Goal: Information Seeking & Learning: Learn about a topic

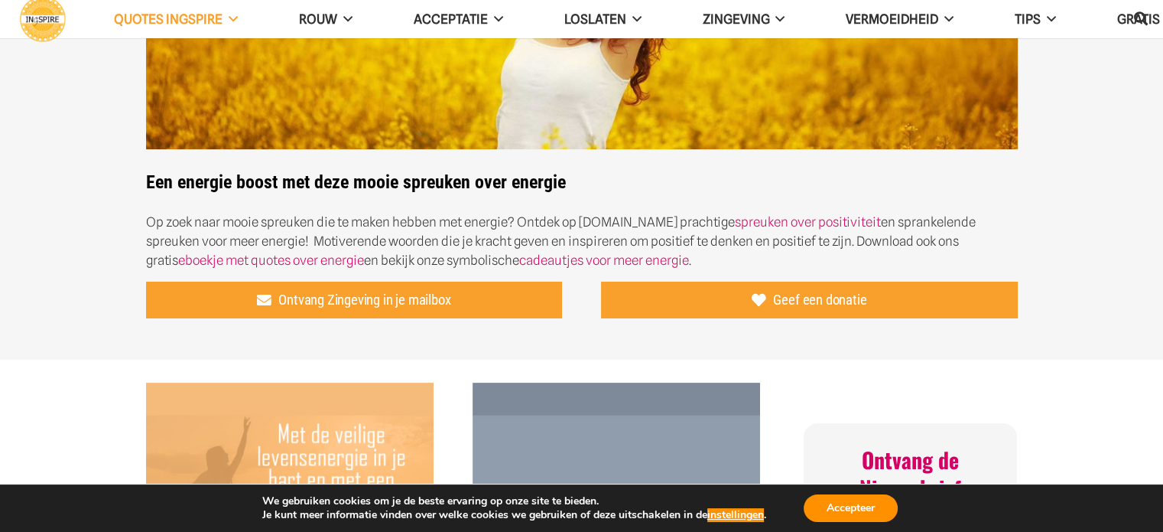
scroll to position [289, 0]
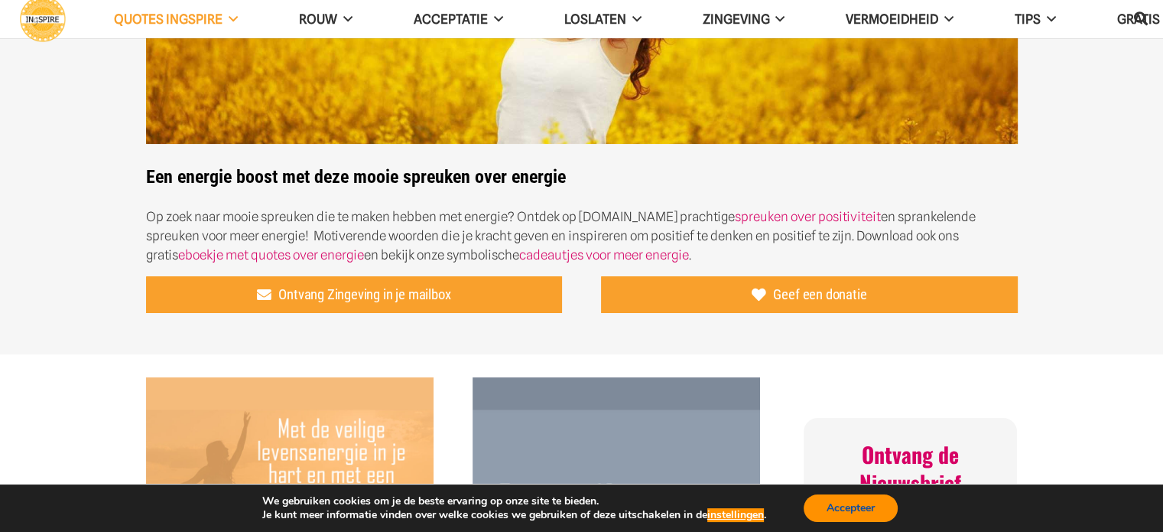
click at [860, 507] on button "Accepteer" at bounding box center [851, 508] width 94 height 28
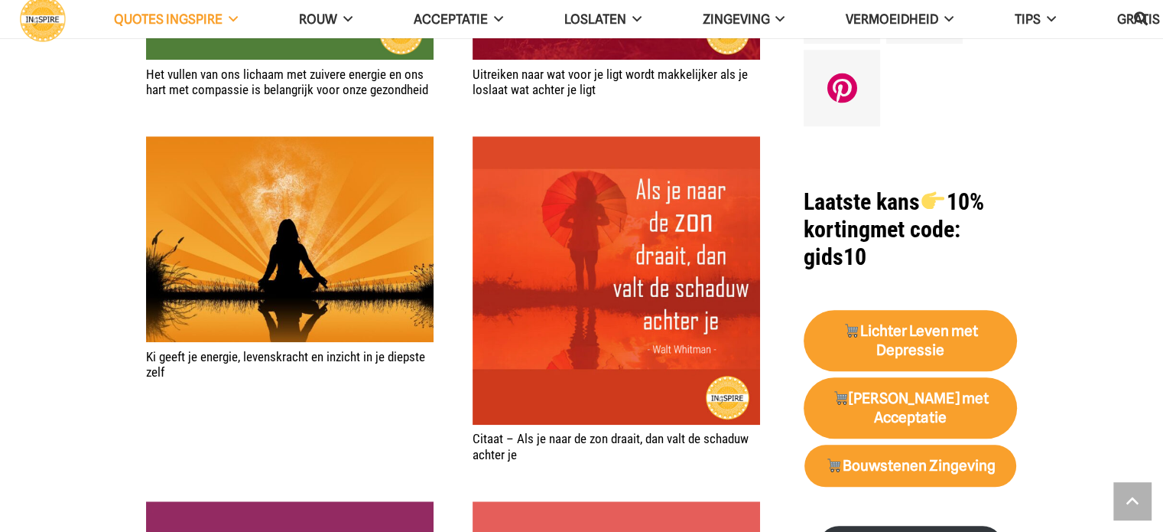
scroll to position [1281, 0]
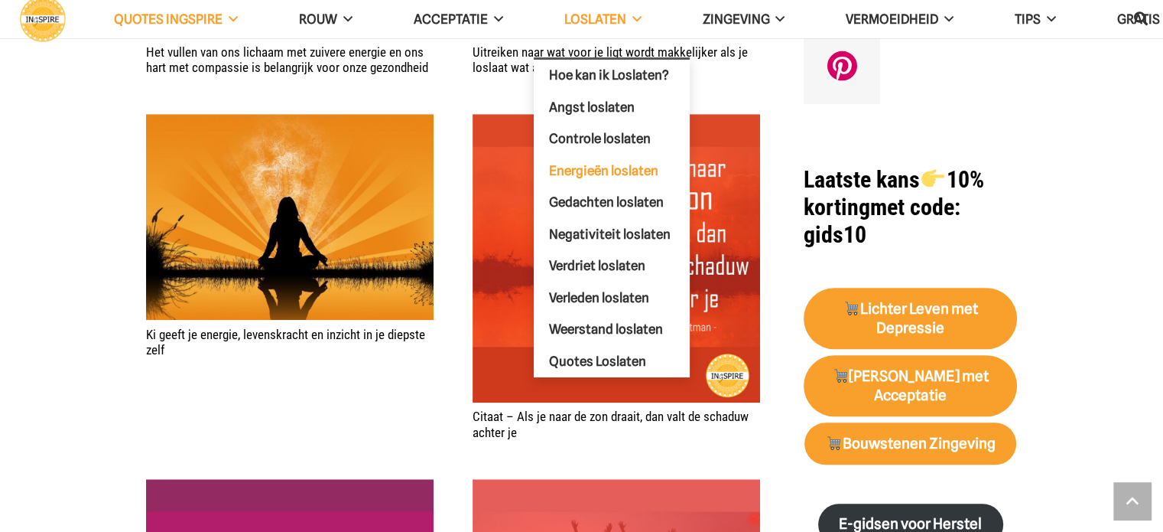
click at [575, 164] on span "Energieën loslaten" at bounding box center [603, 169] width 109 height 15
